Goal: Information Seeking & Learning: Learn about a topic

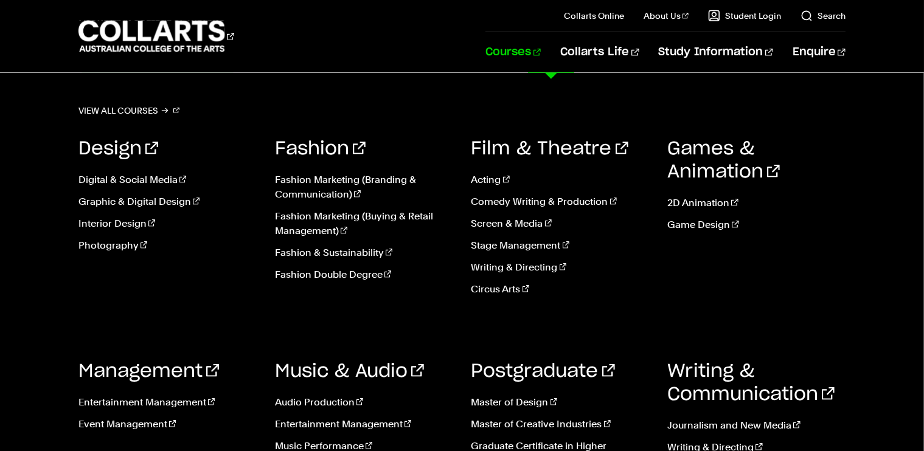
scroll to position [916, 0]
click at [541, 50] on link "Courses" at bounding box center [512, 52] width 55 height 40
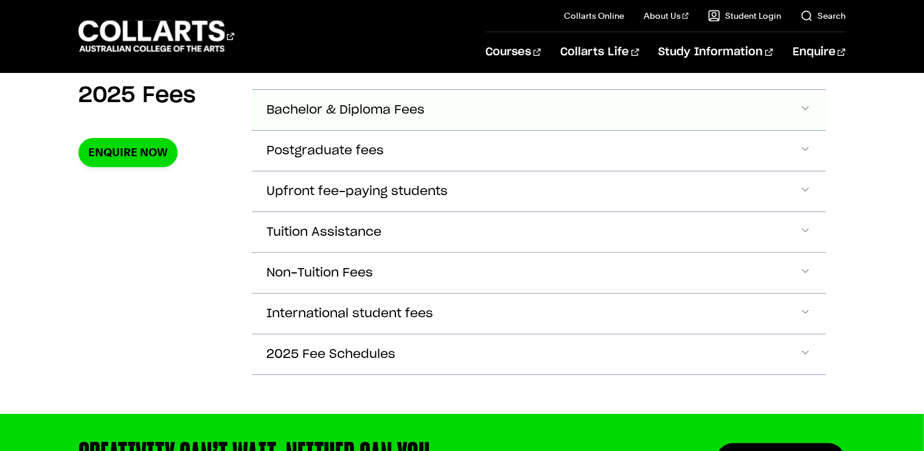
click at [350, 99] on button "Bachelor & Diploma Fees" at bounding box center [539, 110] width 574 height 40
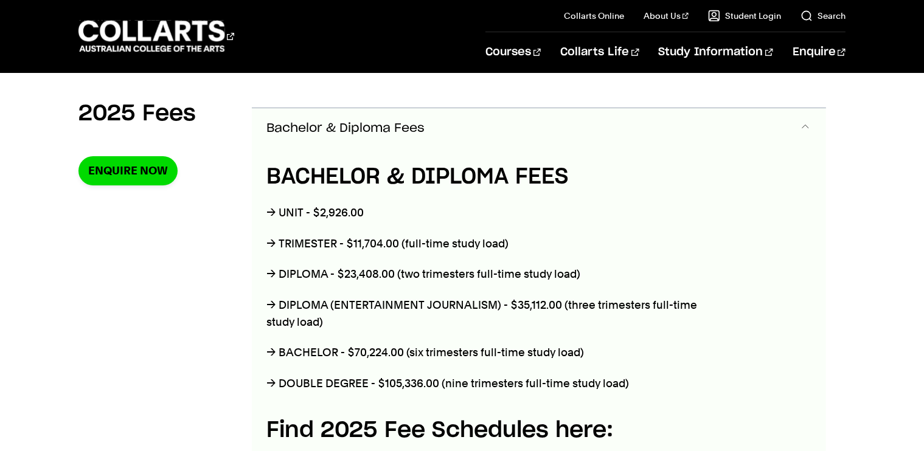
scroll to position [429, 0]
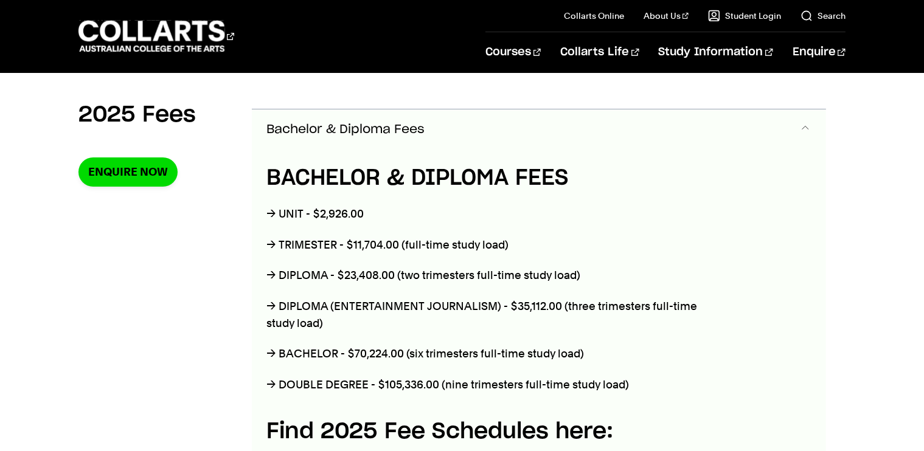
click at [328, 123] on span "Bachelor & Diploma Fees" at bounding box center [345, 130] width 158 height 14
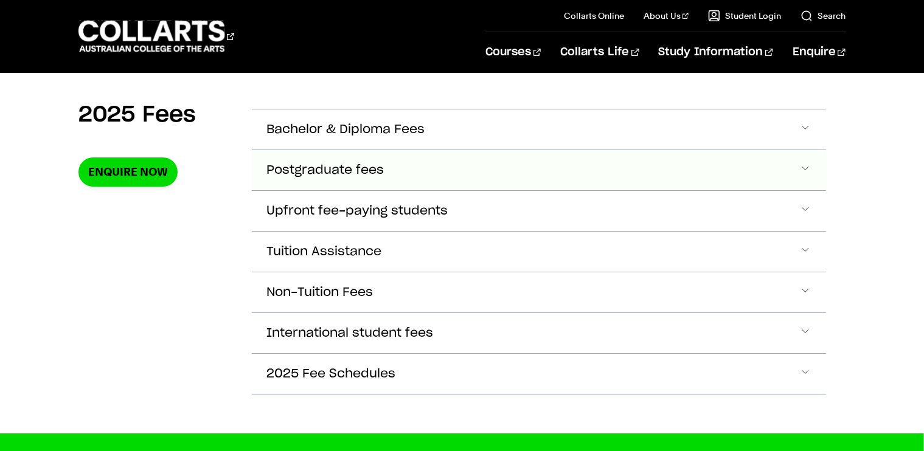
click at [320, 158] on button "Postgraduate fees" at bounding box center [539, 170] width 574 height 40
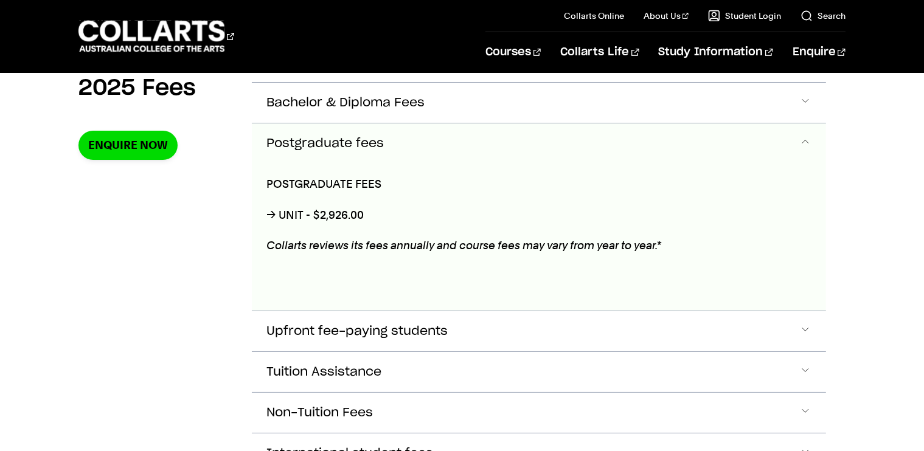
scroll to position [469, 0]
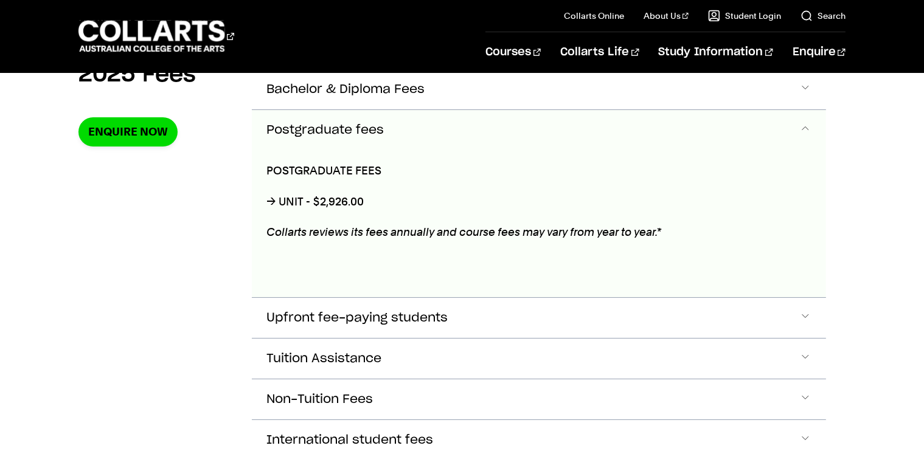
click at [329, 138] on button "Postgraduate fees" at bounding box center [539, 130] width 574 height 40
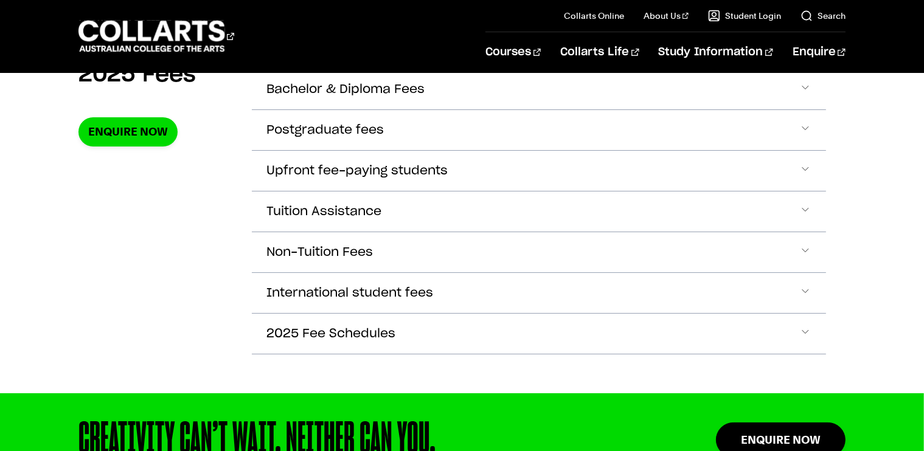
click at [250, 178] on section "2025 Fees Enquire Now Bachelor & Diploma Fees BACHELOR & DIPLOMA FEES → UNIT - …" at bounding box center [461, 215] width 767 height 356
click at [289, 166] on span "Upfront fee-paying students" at bounding box center [356, 171] width 181 height 14
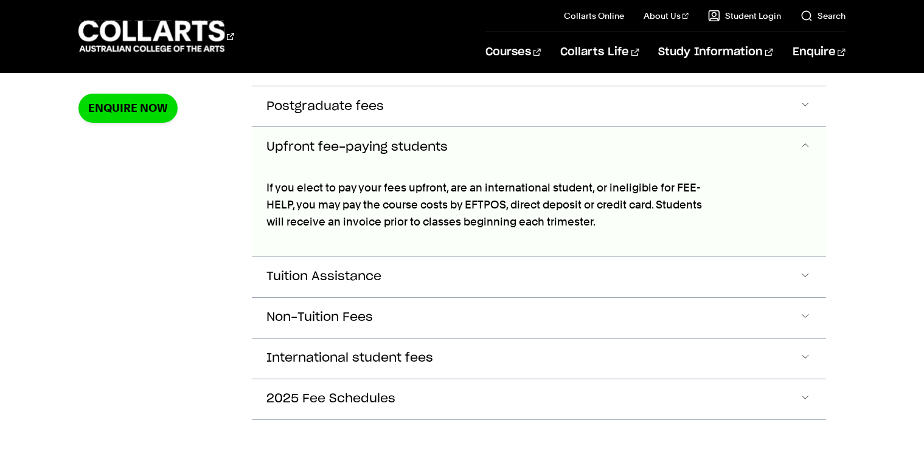
scroll to position [508, 0]
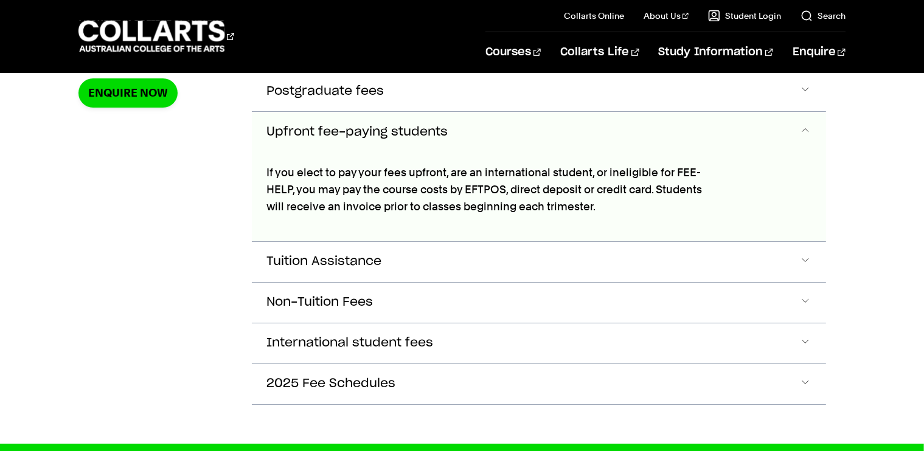
click at [287, 131] on span "Upfront fee-paying students" at bounding box center [356, 132] width 181 height 14
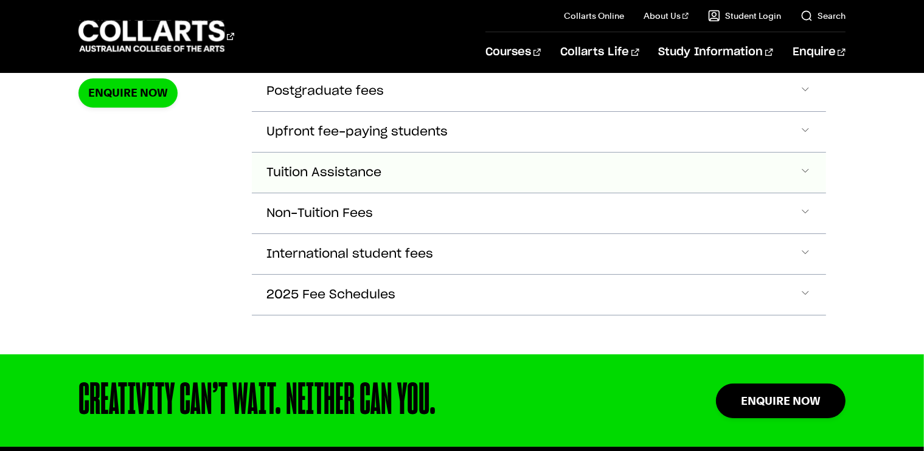
click at [286, 158] on button "Tuition Assistance" at bounding box center [539, 173] width 574 height 40
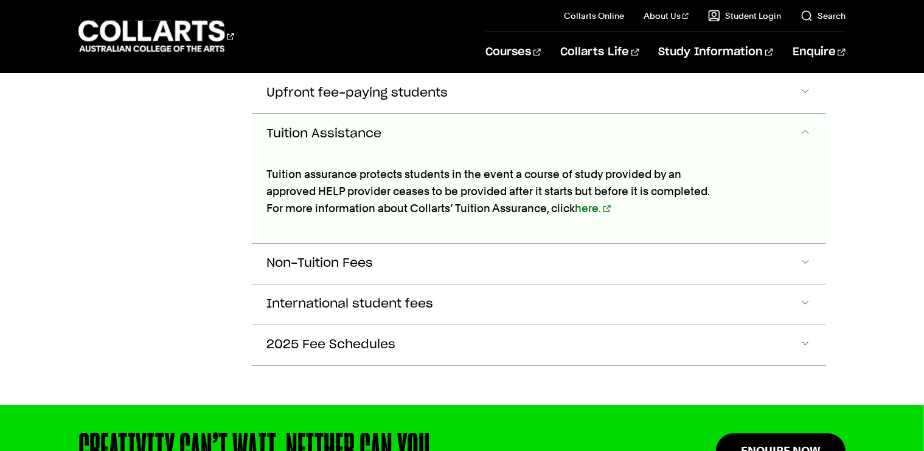
scroll to position [549, 0]
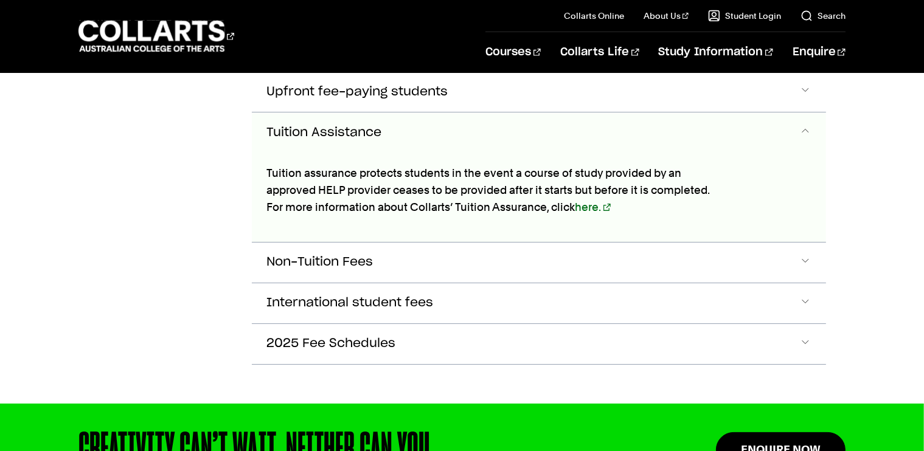
click at [292, 126] on span "Tuition Assistance" at bounding box center [323, 133] width 115 height 14
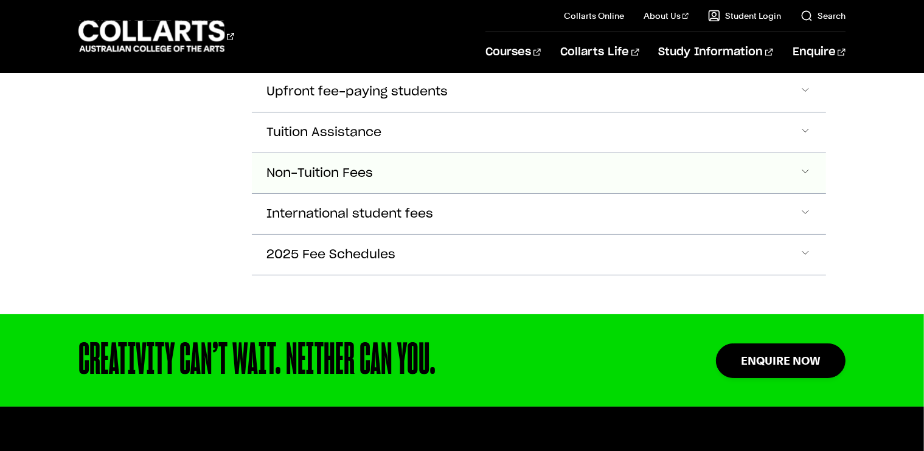
click at [297, 155] on button "Non-Tuition Fees" at bounding box center [539, 173] width 574 height 40
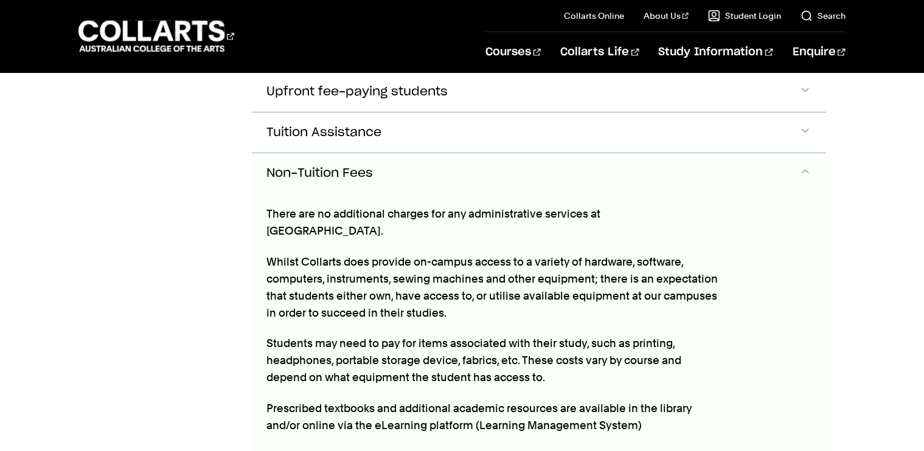
scroll to position [589, 0]
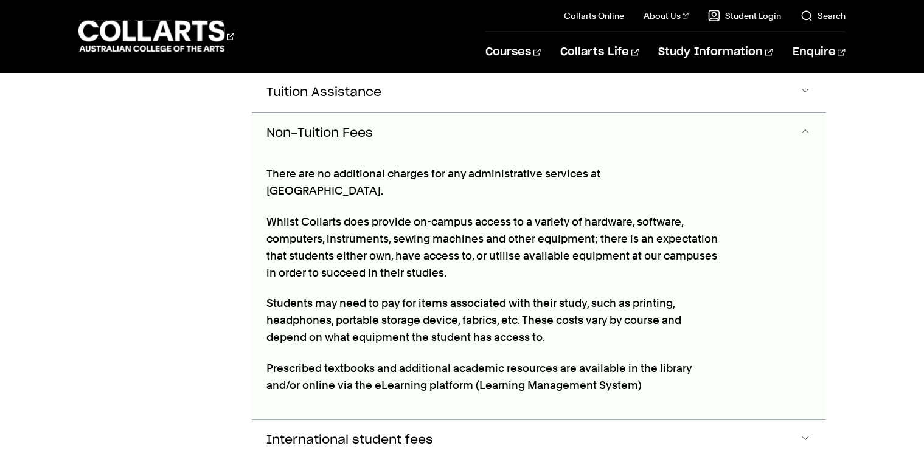
click at [311, 128] on span "Non-Tuition Fees" at bounding box center [319, 133] width 106 height 14
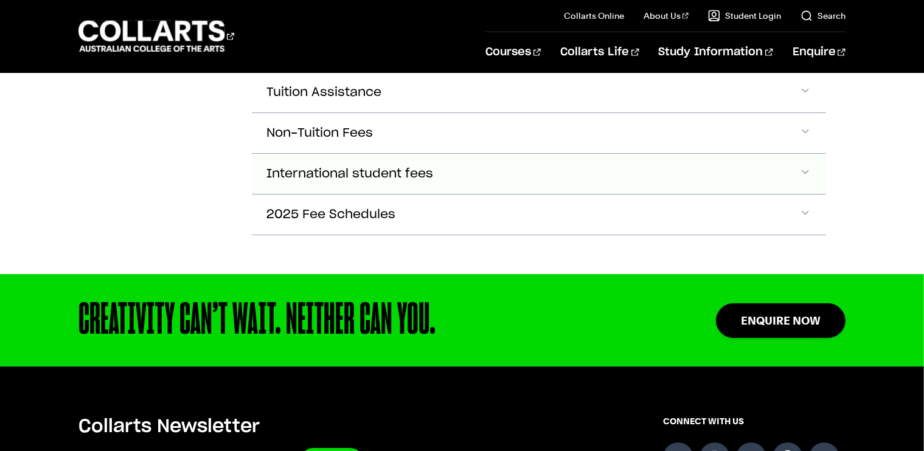
click at [304, 167] on span "International student fees" at bounding box center [349, 174] width 167 height 14
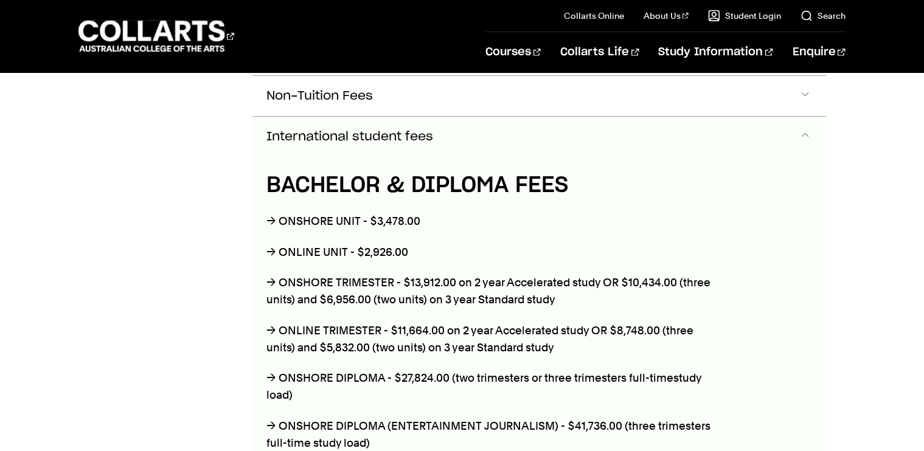
scroll to position [628, 0]
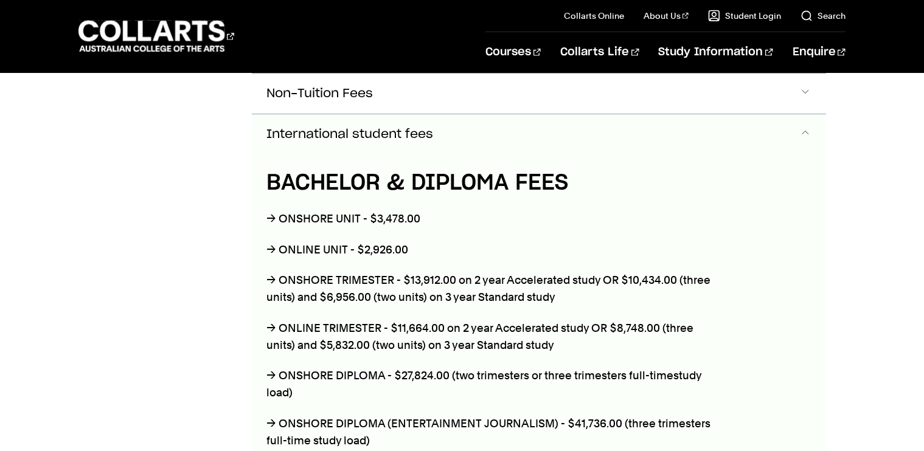
click at [312, 128] on span "International student fees" at bounding box center [349, 135] width 167 height 14
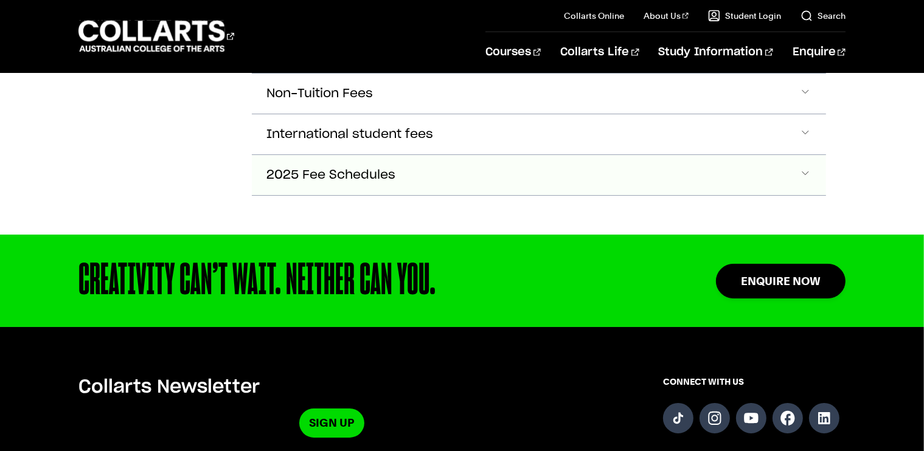
click at [296, 168] on span "2025 Fee Schedules" at bounding box center [330, 175] width 129 height 14
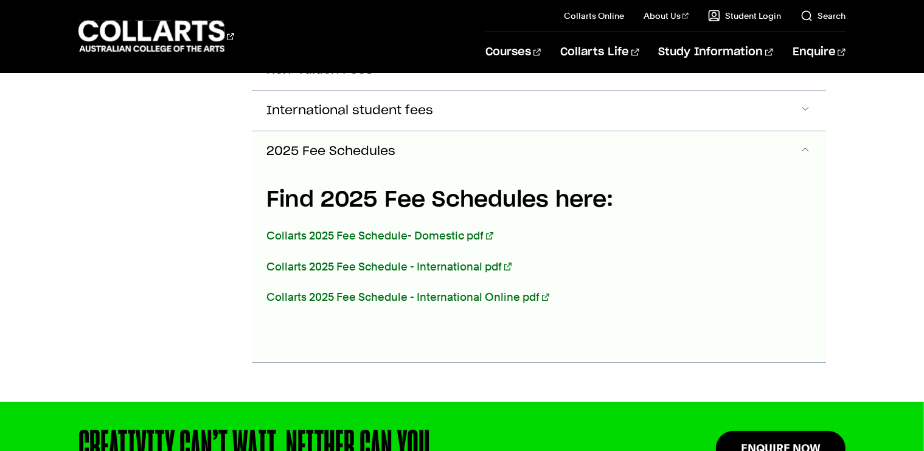
scroll to position [668, 0]
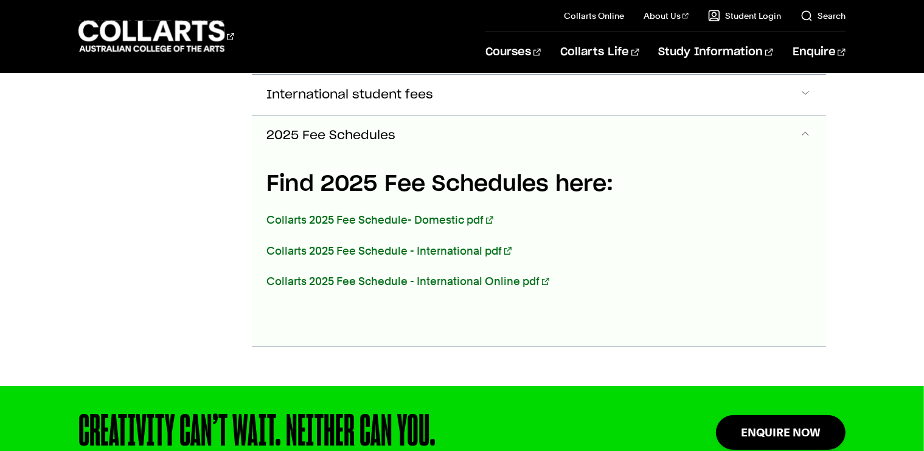
click at [310, 129] on span "2025 Fee Schedules" at bounding box center [330, 136] width 129 height 14
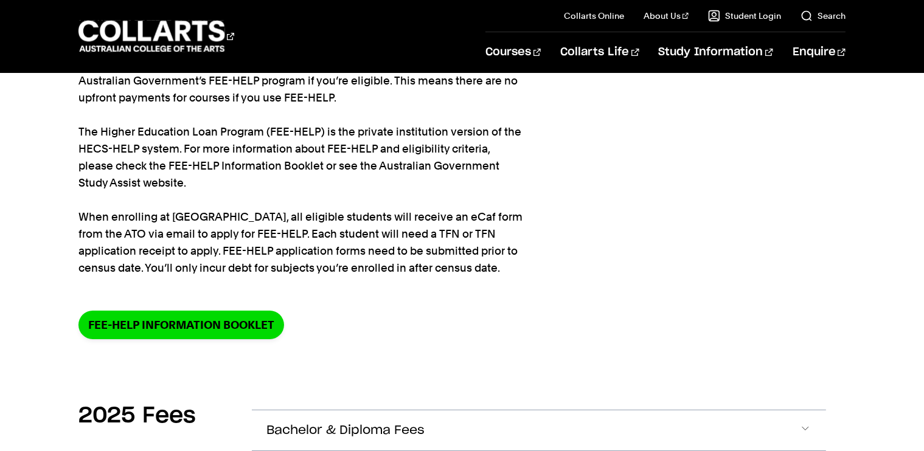
scroll to position [0, 0]
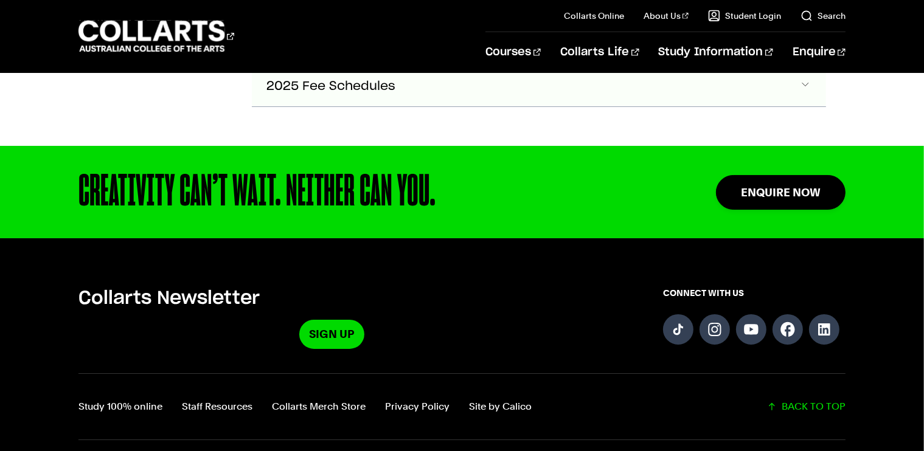
click at [272, 83] on span "2025 Fee Schedules" at bounding box center [330, 87] width 129 height 14
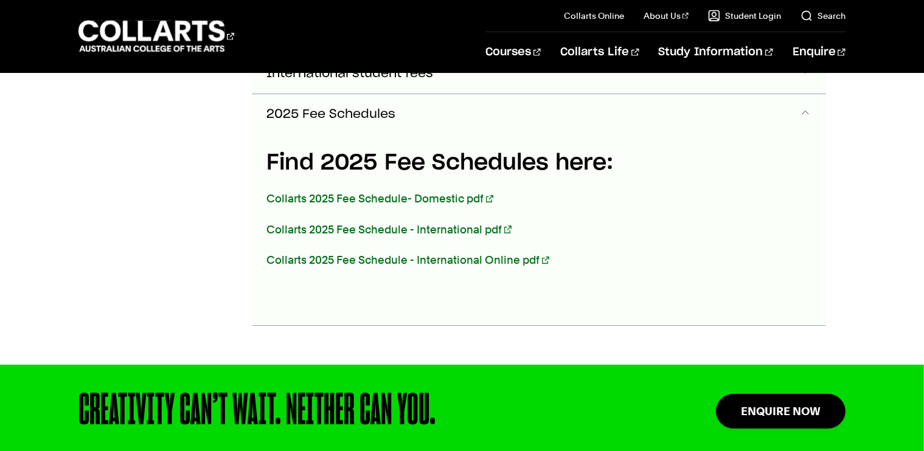
scroll to position [668, 0]
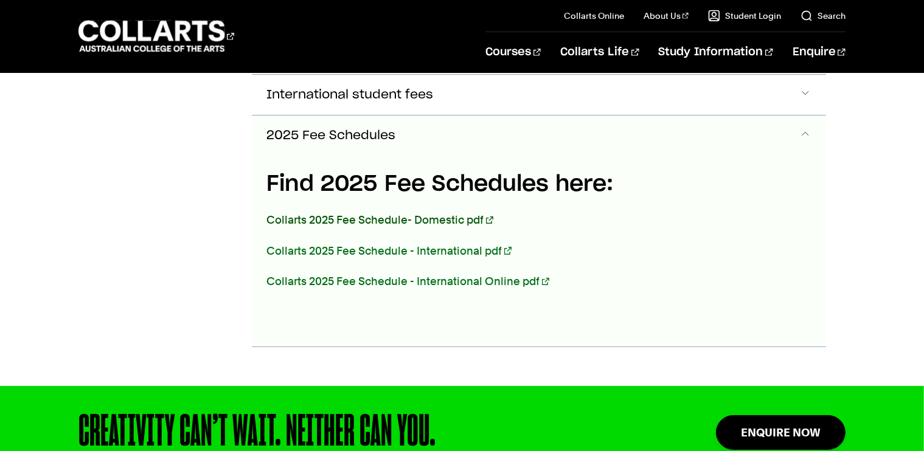
click at [315, 213] on link "Collarts 2025 Fee Schedule- Domestic pdf" at bounding box center [379, 219] width 227 height 13
click at [325, 129] on span "2025 Fee Schedules" at bounding box center [330, 136] width 129 height 14
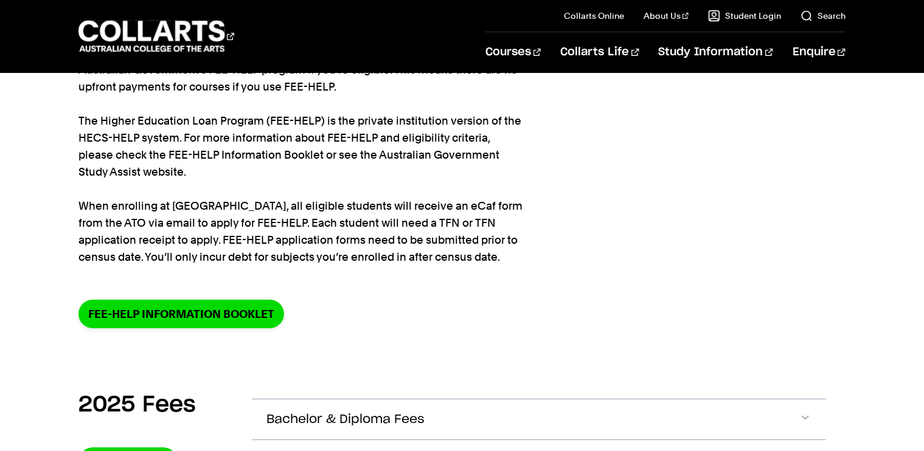
scroll to position [0, 0]
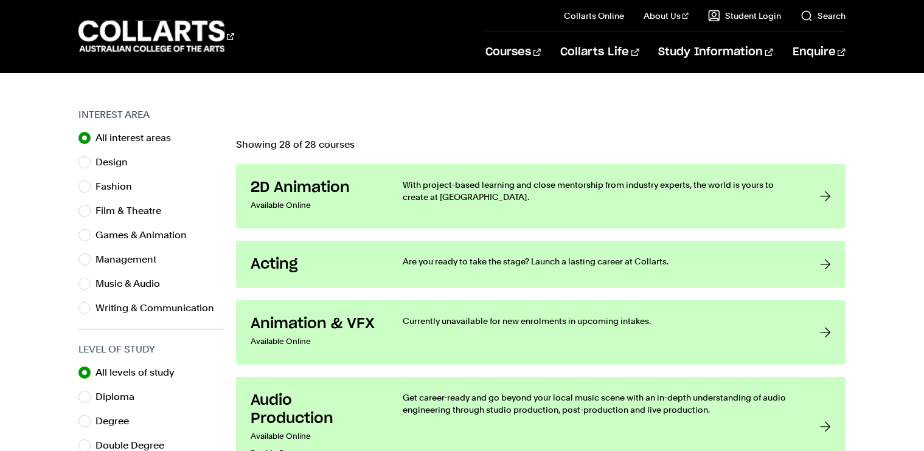
scroll to position [357, 0]
click at [83, 136] on input "All interest areas" at bounding box center [84, 137] width 12 height 12
click at [85, 210] on input "Film & Theatre" at bounding box center [84, 210] width 12 height 12
radio input "true"
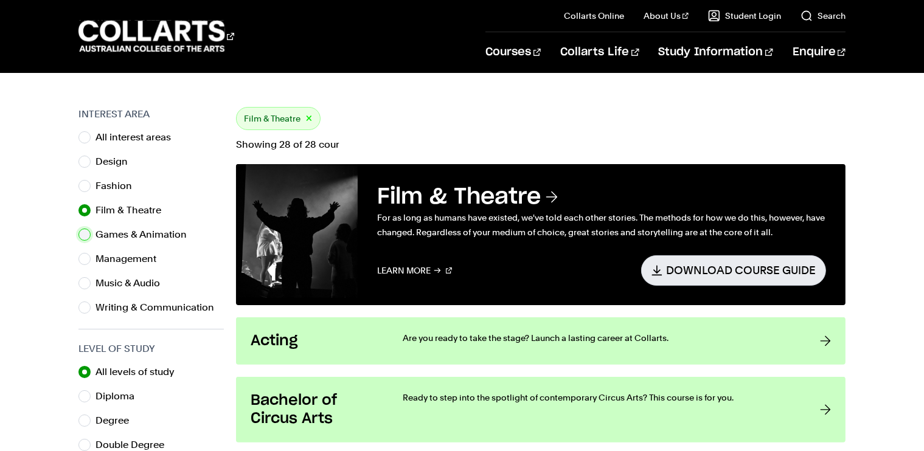
click at [83, 237] on input "Games & Animation" at bounding box center [84, 235] width 12 height 12
radio input "true"
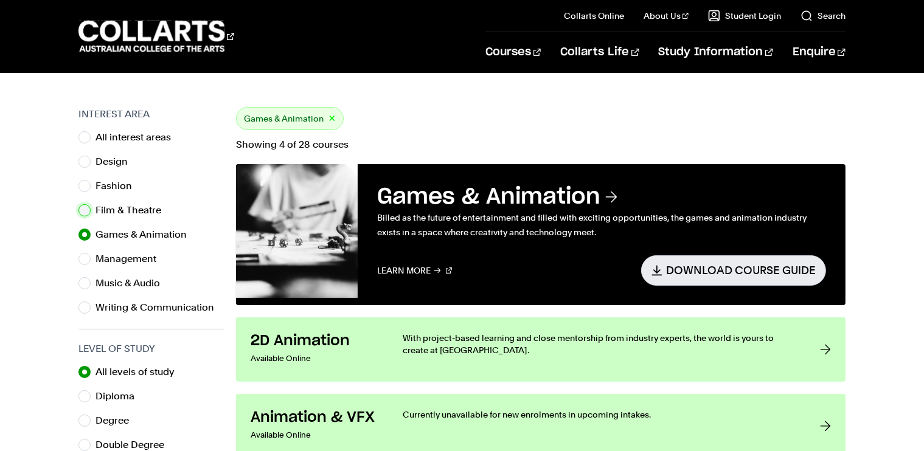
click at [85, 210] on input "Film & Theatre" at bounding box center [84, 210] width 12 height 12
radio input "true"
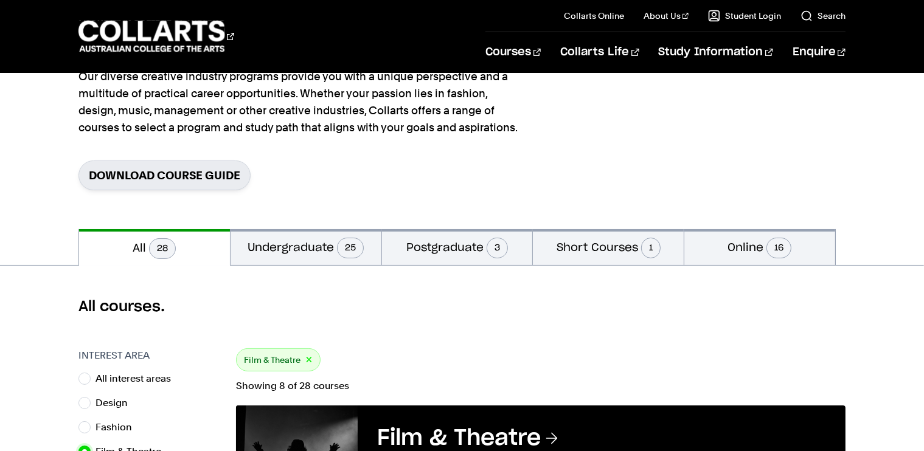
scroll to position [105, 0]
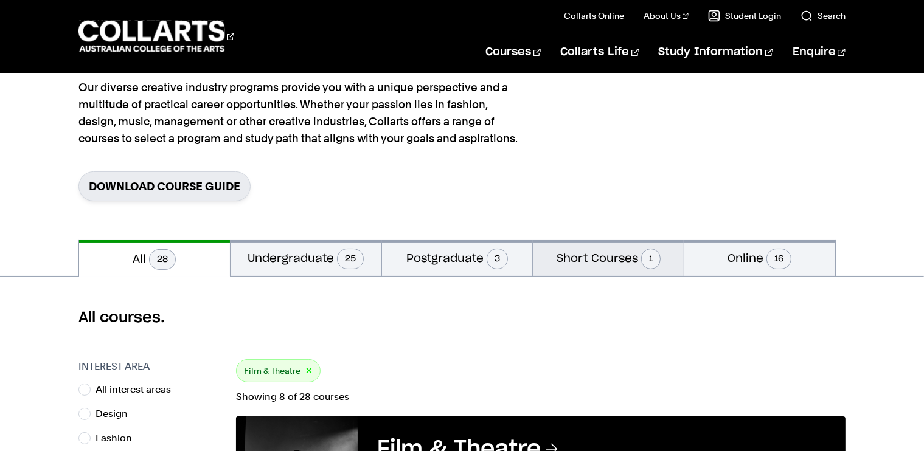
click at [580, 272] on button "Short Courses 1" at bounding box center [608, 258] width 151 height 36
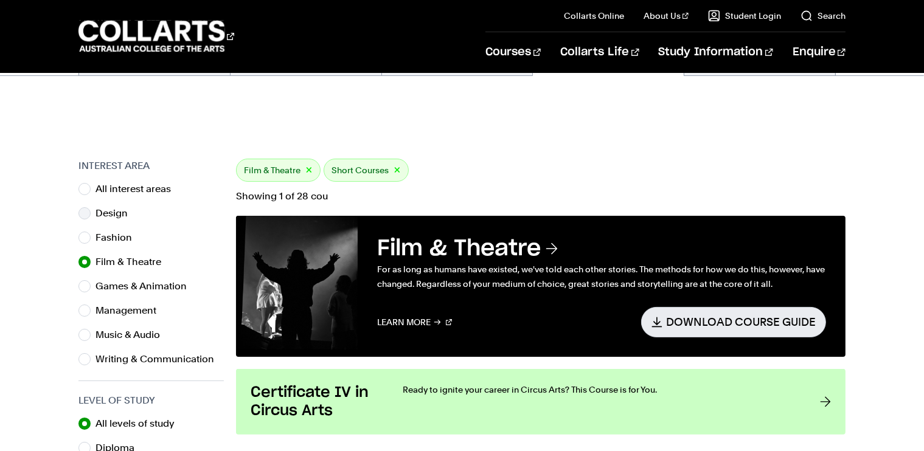
scroll to position [306, 0]
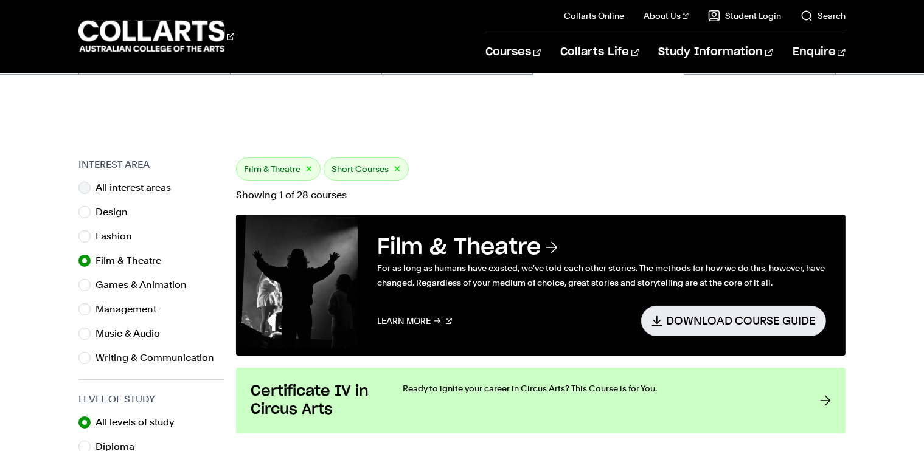
click at [91, 192] on div "All interest areas" at bounding box center [150, 187] width 145 height 17
click at [85, 186] on input "All interest areas" at bounding box center [84, 188] width 12 height 12
radio input "true"
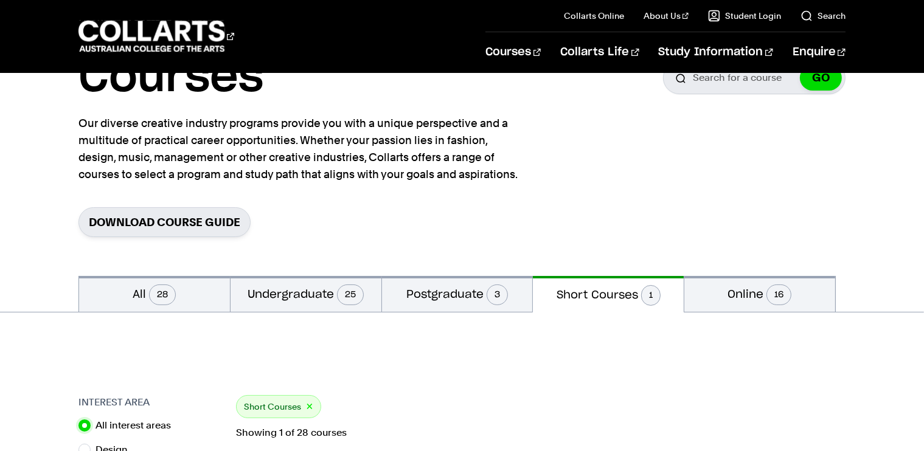
scroll to position [67, 0]
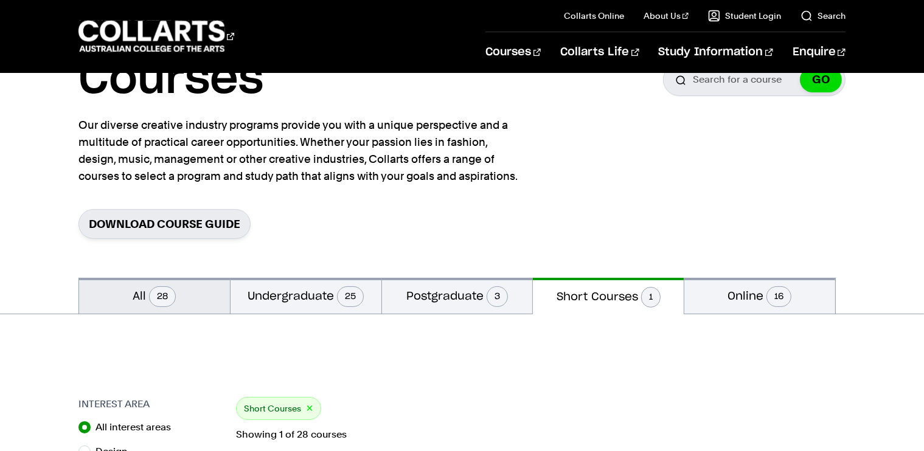
click at [153, 291] on span "28" at bounding box center [162, 296] width 27 height 21
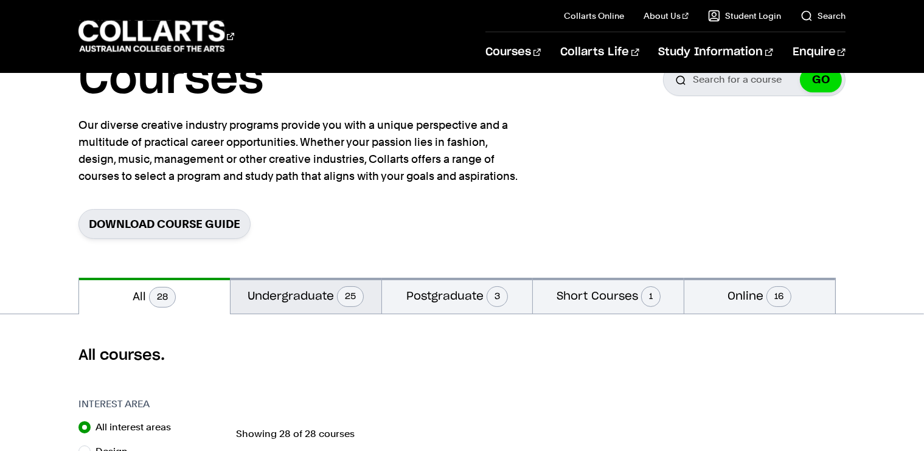
click at [325, 297] on button "Undergraduate 25" at bounding box center [305, 296] width 151 height 36
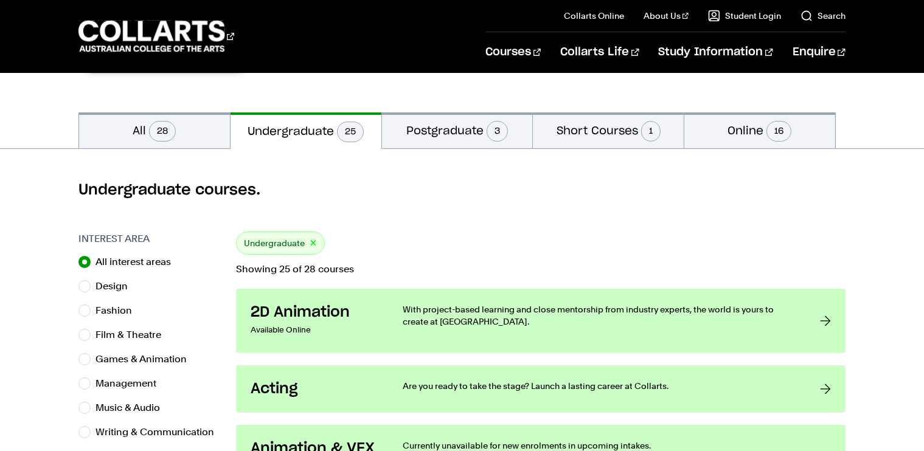
scroll to position [231, 0]
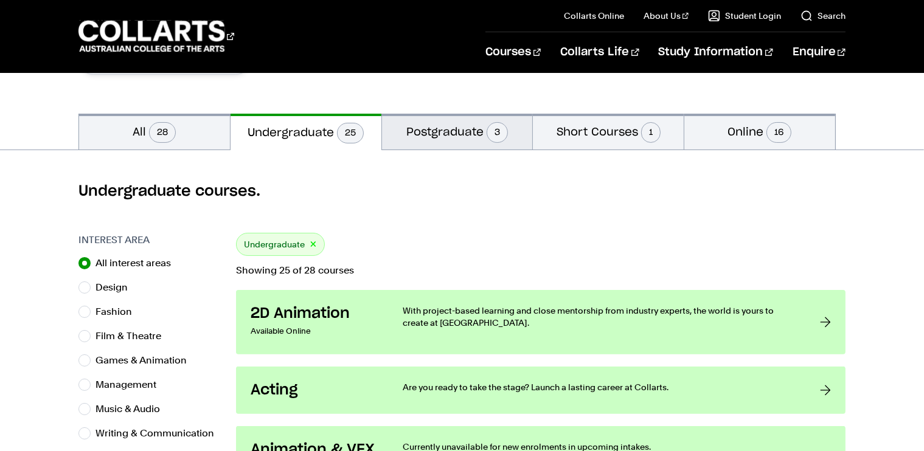
click at [403, 132] on button "Postgraduate 3" at bounding box center [457, 132] width 151 height 36
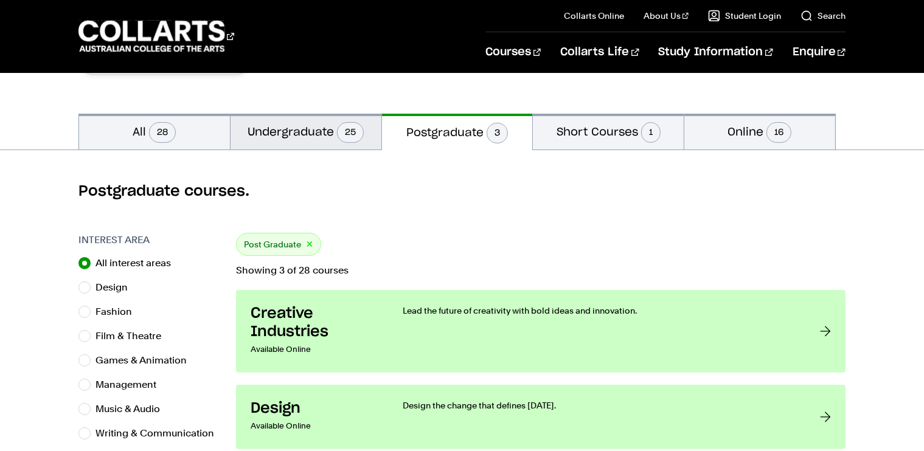
click at [316, 131] on button "Undergraduate 25" at bounding box center [305, 132] width 151 height 36
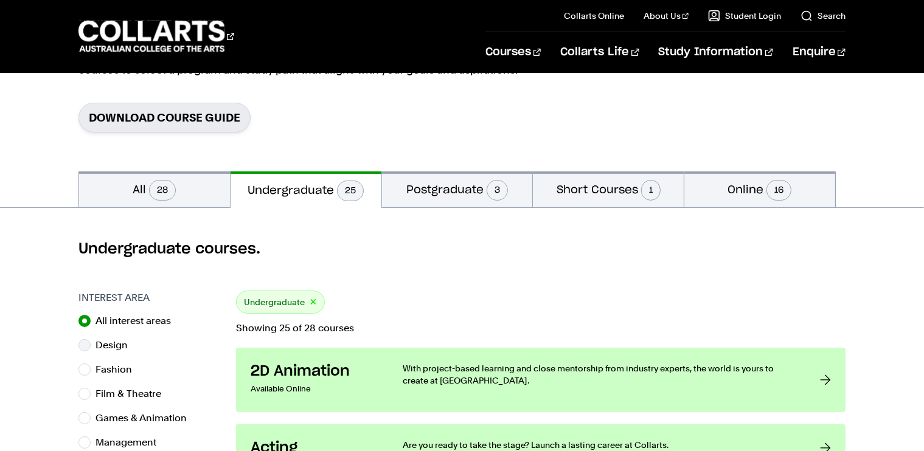
scroll to position [171, 0]
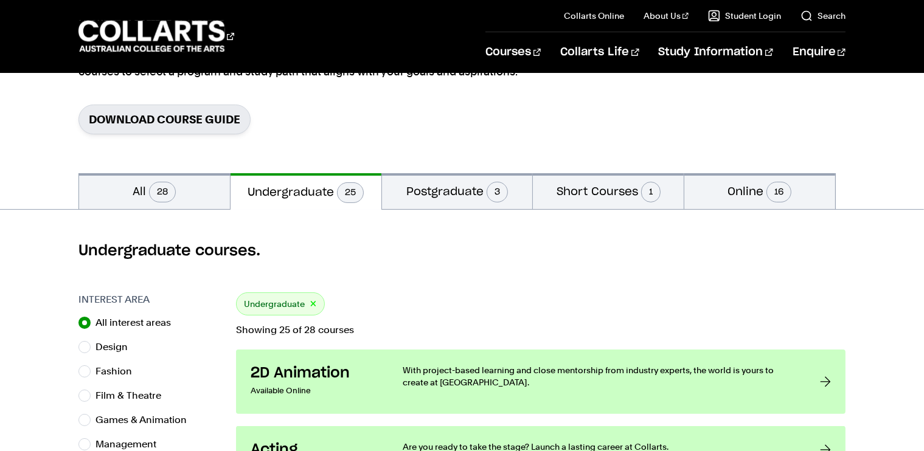
click at [310, 306] on button "×" at bounding box center [313, 304] width 7 height 14
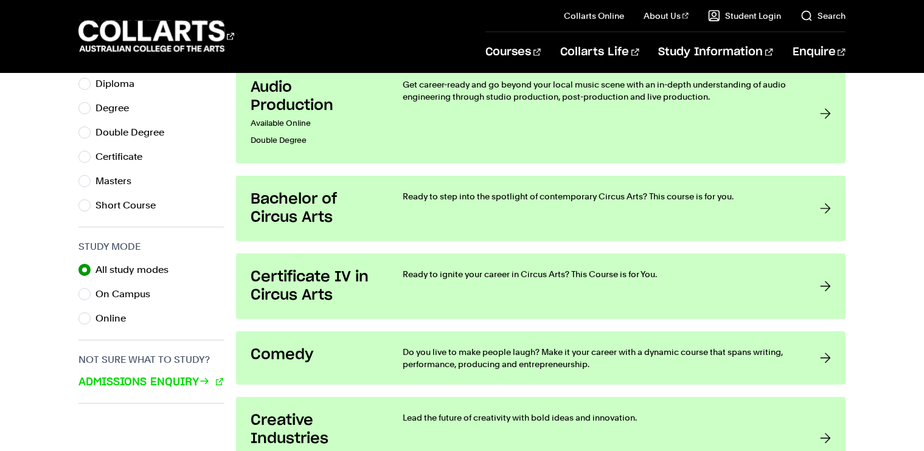
scroll to position [668, 0]
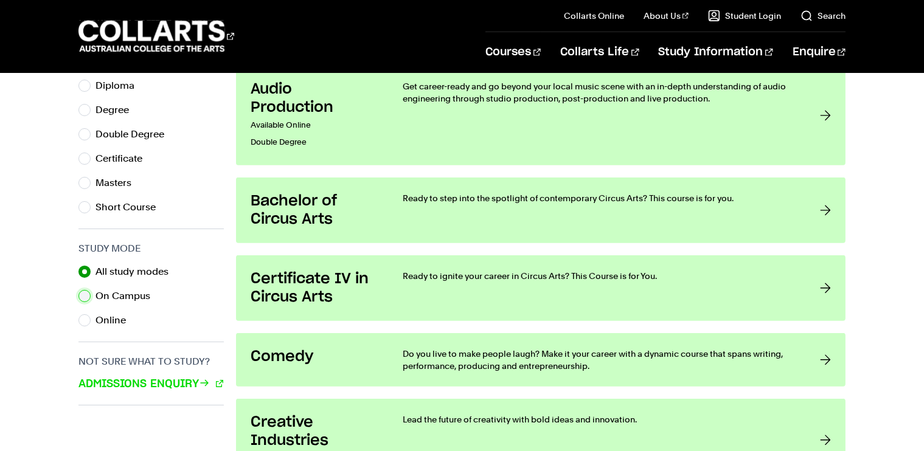
click at [88, 291] on input "On Campus" at bounding box center [84, 296] width 12 height 12
radio input "true"
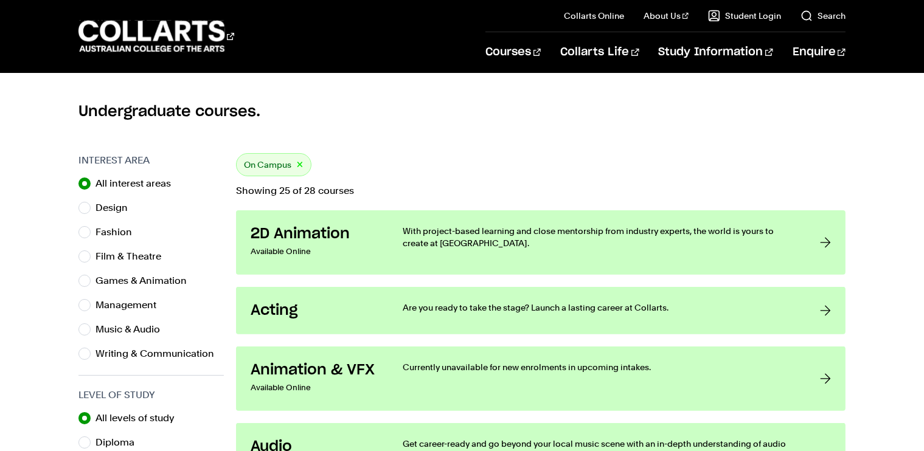
scroll to position [313, 0]
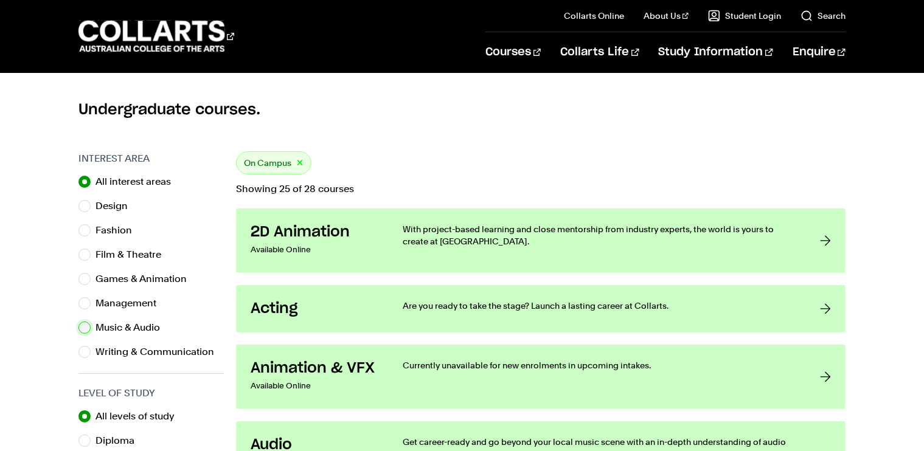
click at [85, 326] on input "Music & Audio" at bounding box center [84, 328] width 12 height 12
radio input "true"
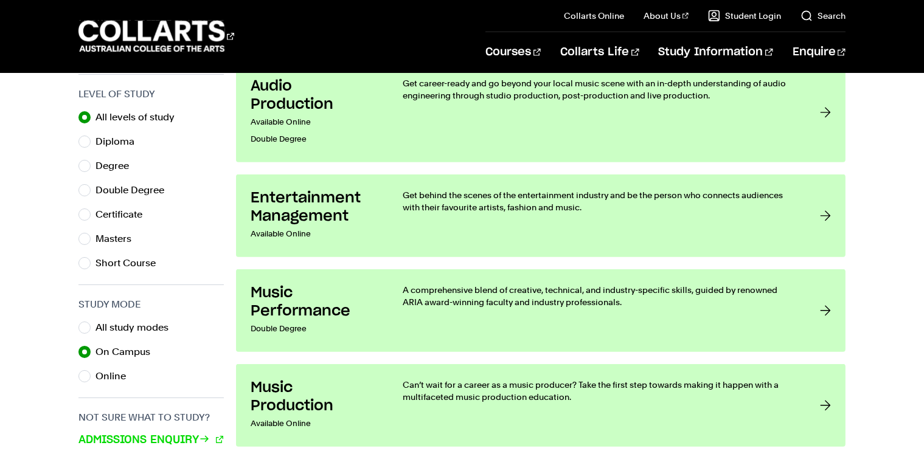
scroll to position [611, 0]
click at [226, 263] on div "Interest Area All interest areas Design Fashion Film & Theatre Games & Animatio…" at bounding box center [462, 193] width 924 height 680
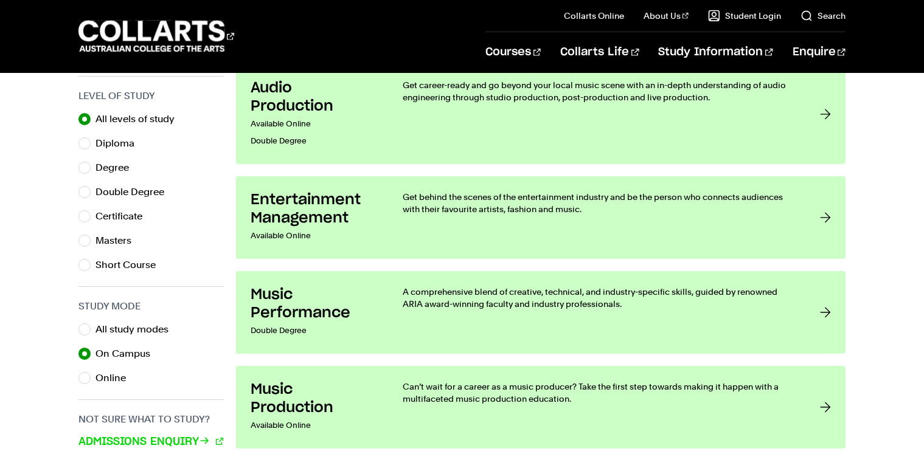
click at [59, 330] on div "Interest Area All interest areas Design Fashion Film & Theatre Games & Animatio…" at bounding box center [462, 194] width 924 height 680
click at [34, 290] on div "Interest Area All interest areas Design Fashion Film & Theatre Games & Animatio…" at bounding box center [462, 194] width 924 height 680
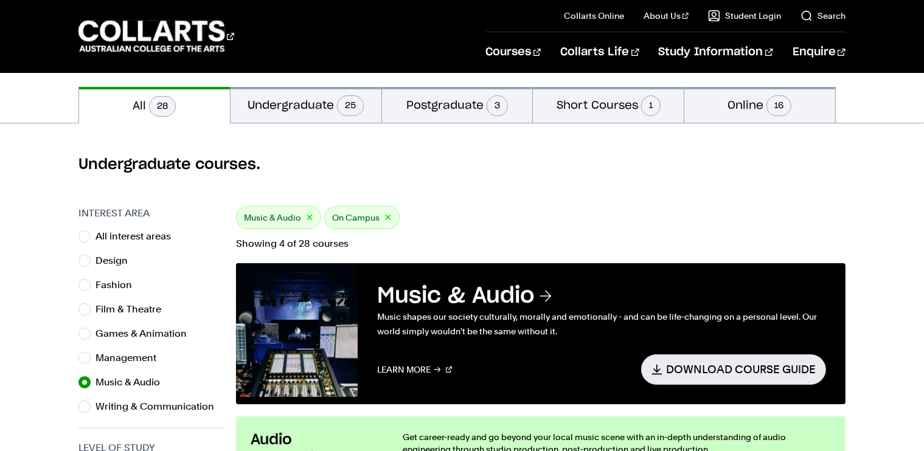
scroll to position [235, 0]
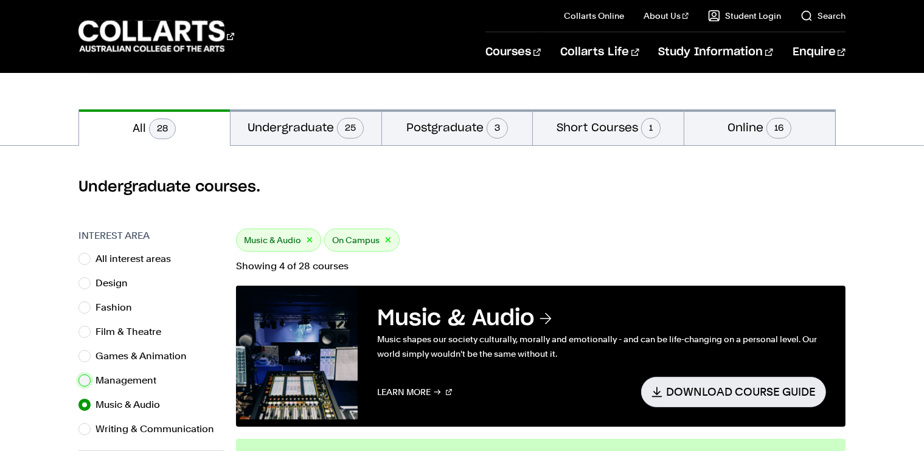
click at [86, 377] on input "Management" at bounding box center [84, 381] width 12 height 12
radio input "true"
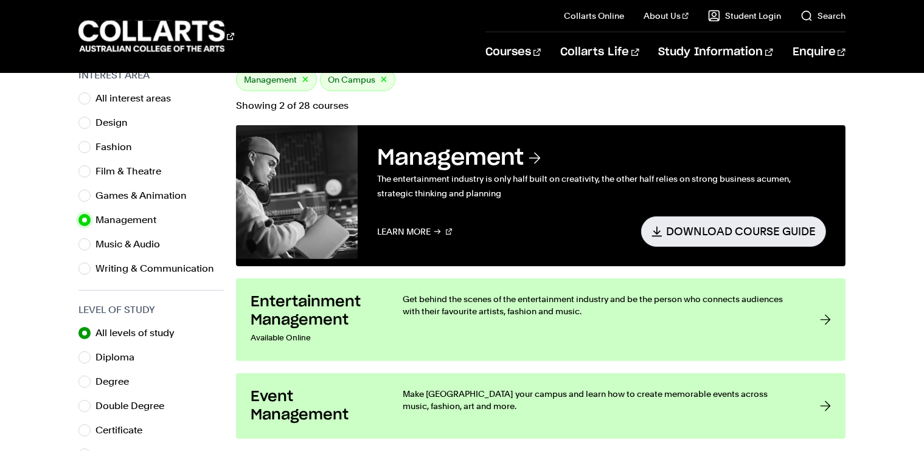
scroll to position [395, 0]
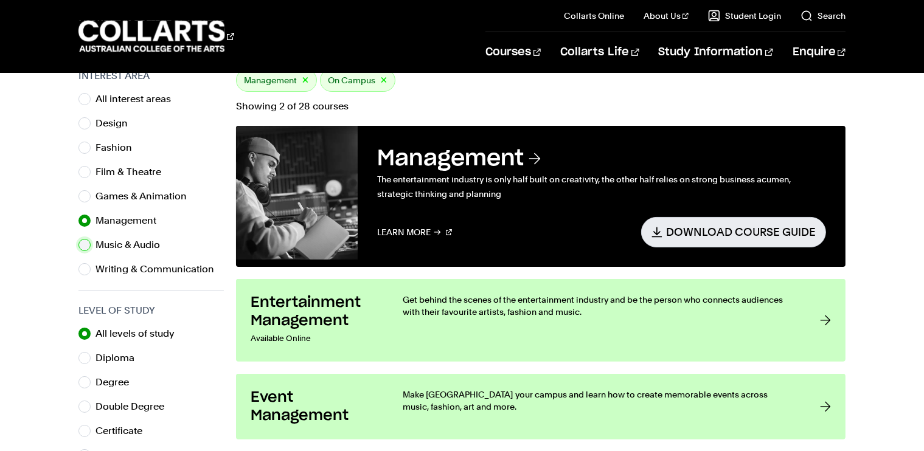
click at [84, 240] on input "Music & Audio" at bounding box center [84, 245] width 12 height 12
radio input "true"
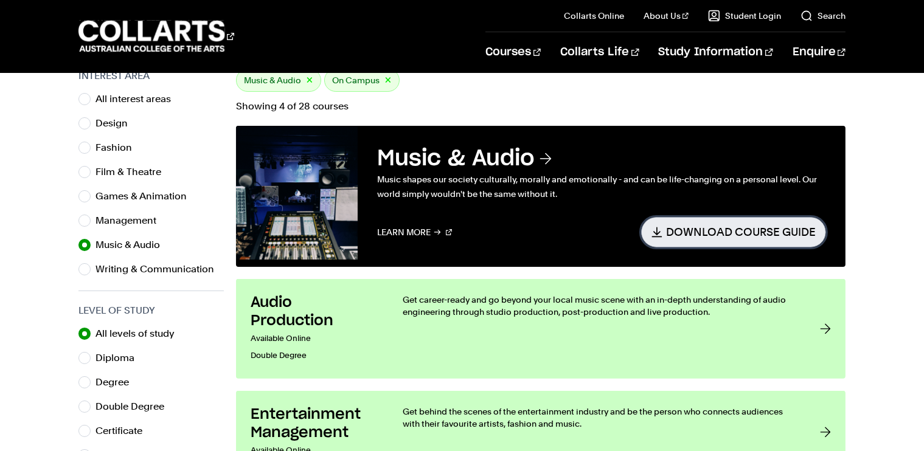
click at [710, 228] on link "Download Course Guide" at bounding box center [733, 232] width 185 height 30
click at [85, 169] on input "Film & Theatre" at bounding box center [84, 172] width 12 height 12
radio input "true"
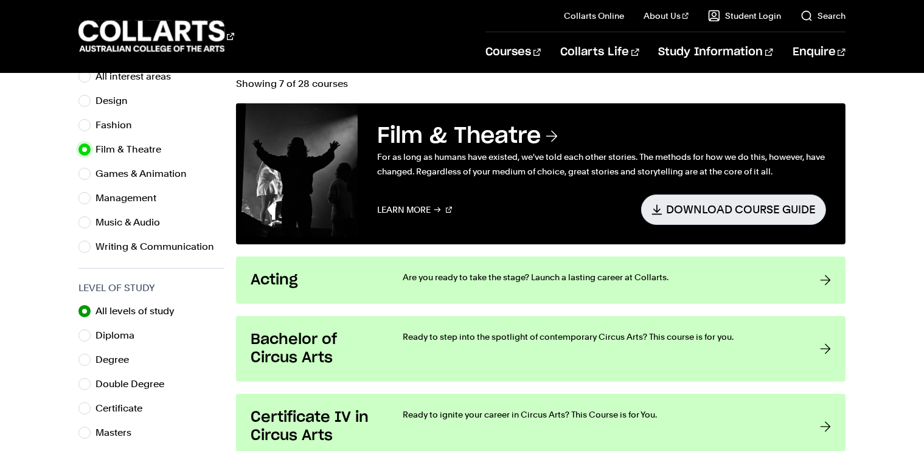
scroll to position [422, 0]
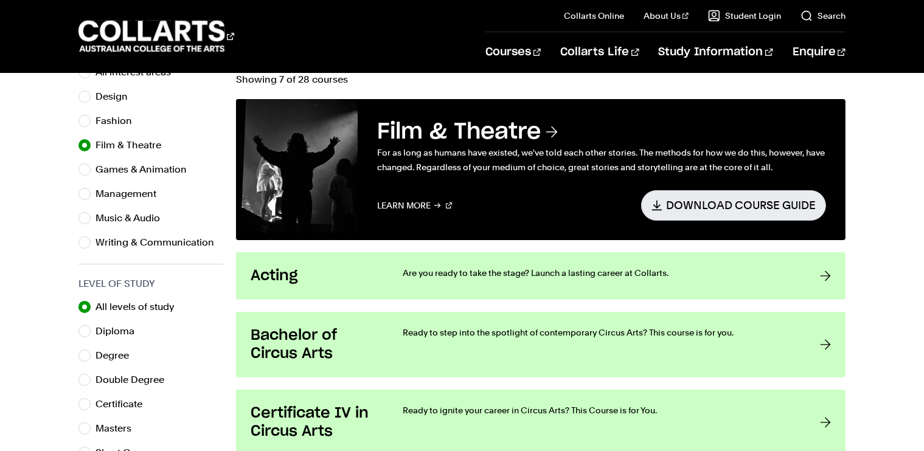
click at [226, 335] on div "Interest Area All interest areas Design Fashion Film & Theatre Games & Animatio…" at bounding box center [462, 433] width 924 height 783
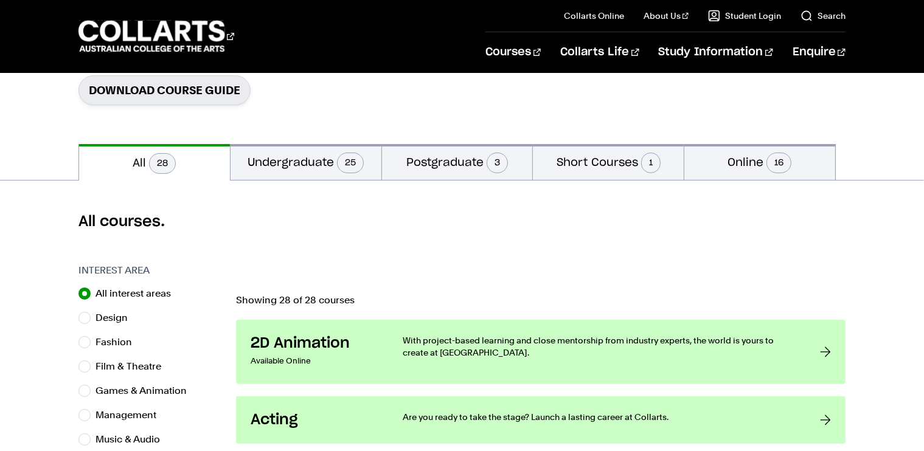
scroll to position [199, 0]
